Goal: Navigation & Orientation: Find specific page/section

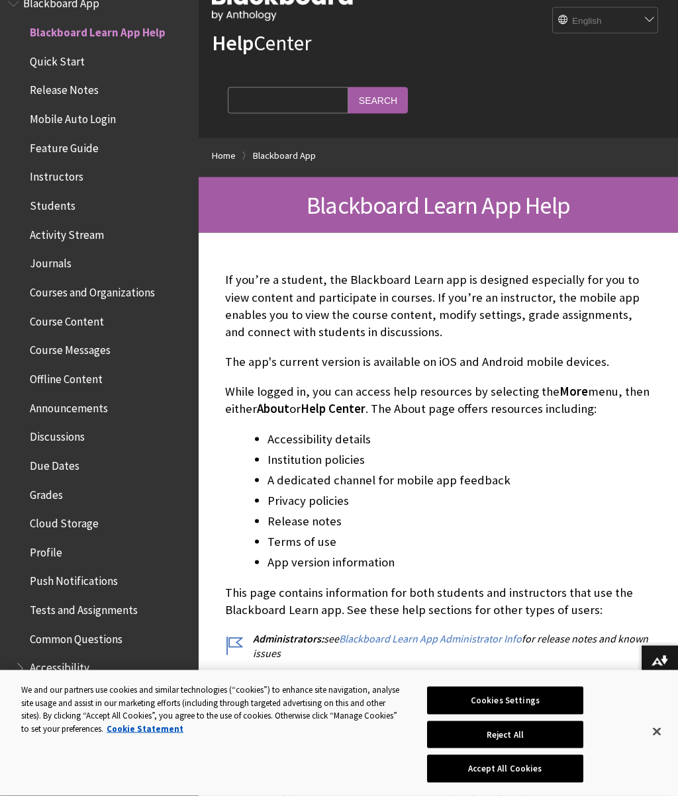
scroll to position [49, 0]
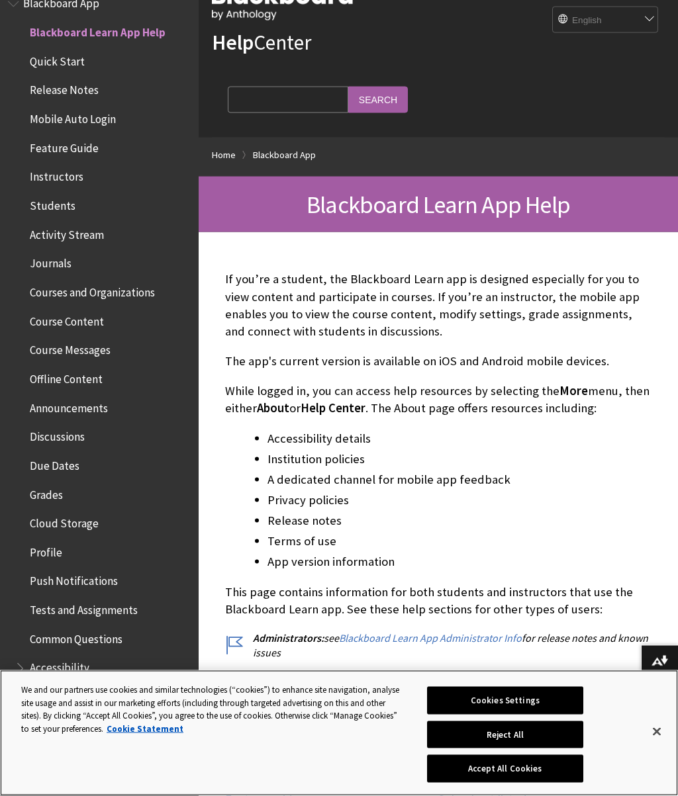
click at [642, 720] on button "Close" at bounding box center [656, 731] width 29 height 29
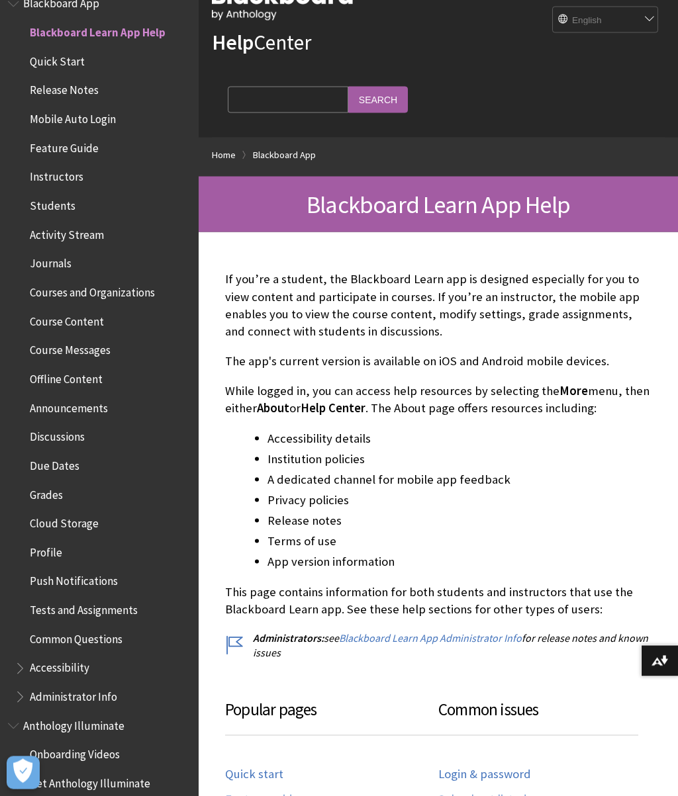
scroll to position [50, 0]
click at [638, 21] on select "English عربية Català Cymraeg Deutsch Español Suomi Français עברית Italiano 日本語 …" at bounding box center [606, 20] width 106 height 26
select select "/zh-hans/Blackboard_App"
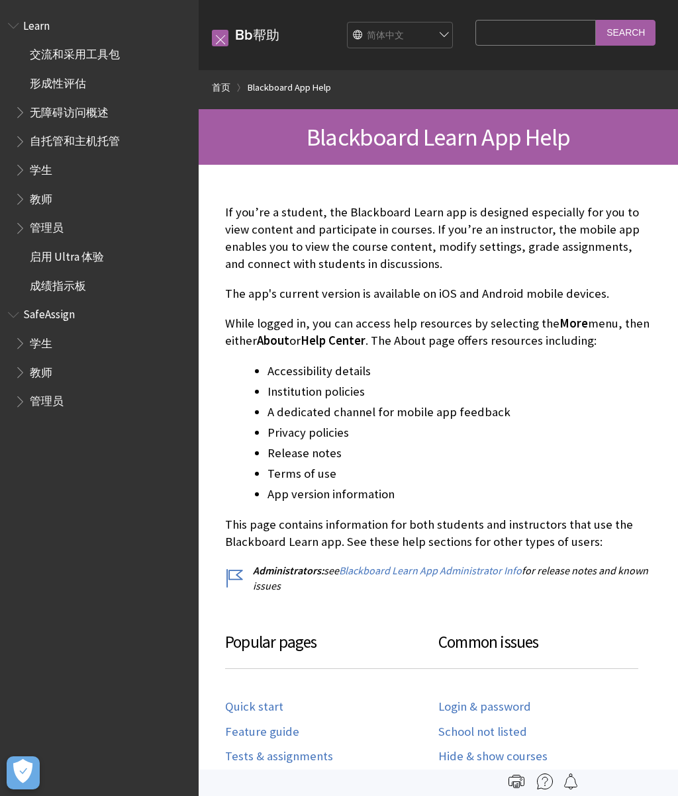
click at [32, 338] on span "学生" at bounding box center [41, 341] width 23 height 18
